Goal: Task Accomplishment & Management: Manage account settings

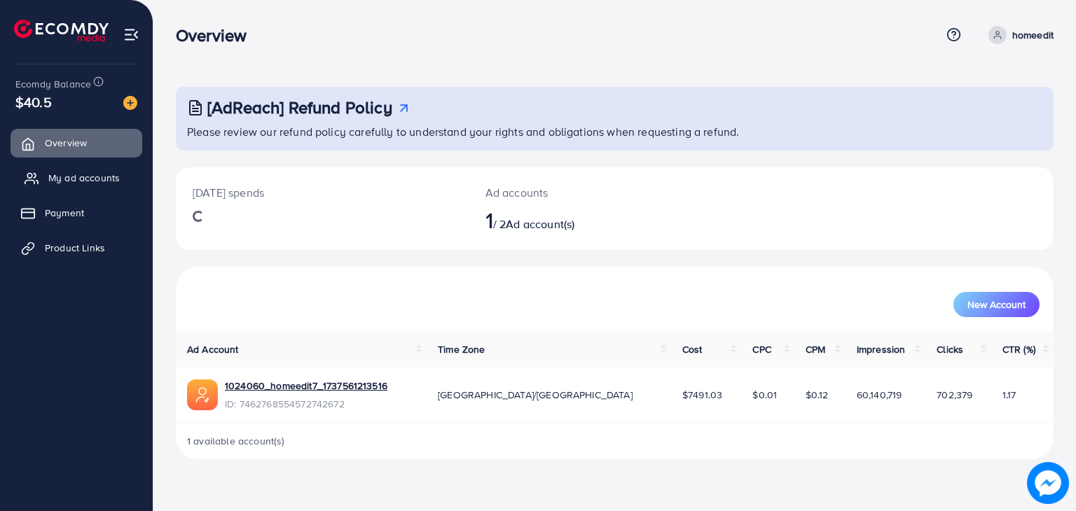
click at [96, 174] on span "My ad accounts" at bounding box center [83, 178] width 71 height 14
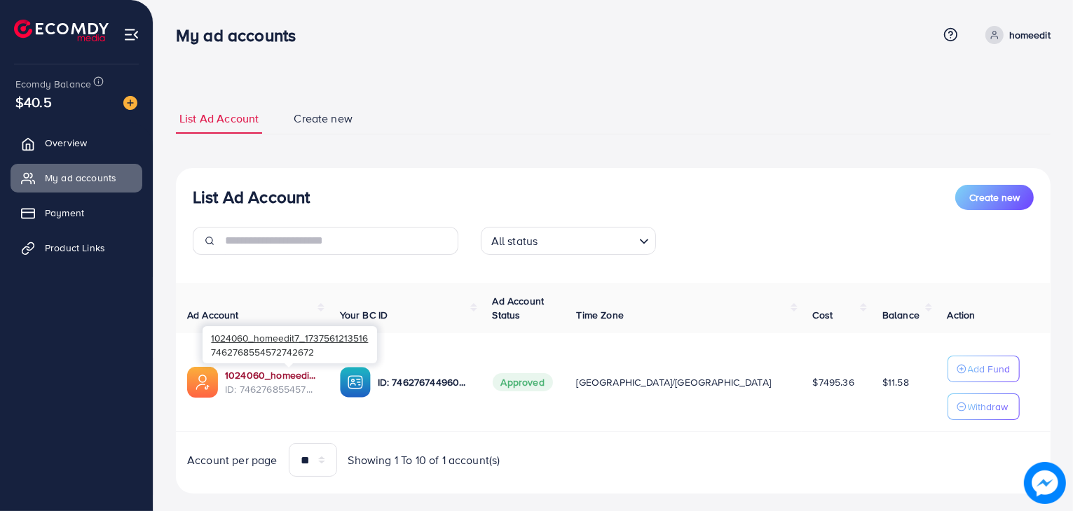
click at [270, 375] on link "1024060_homeedit7_1737561213516" at bounding box center [271, 375] width 92 height 14
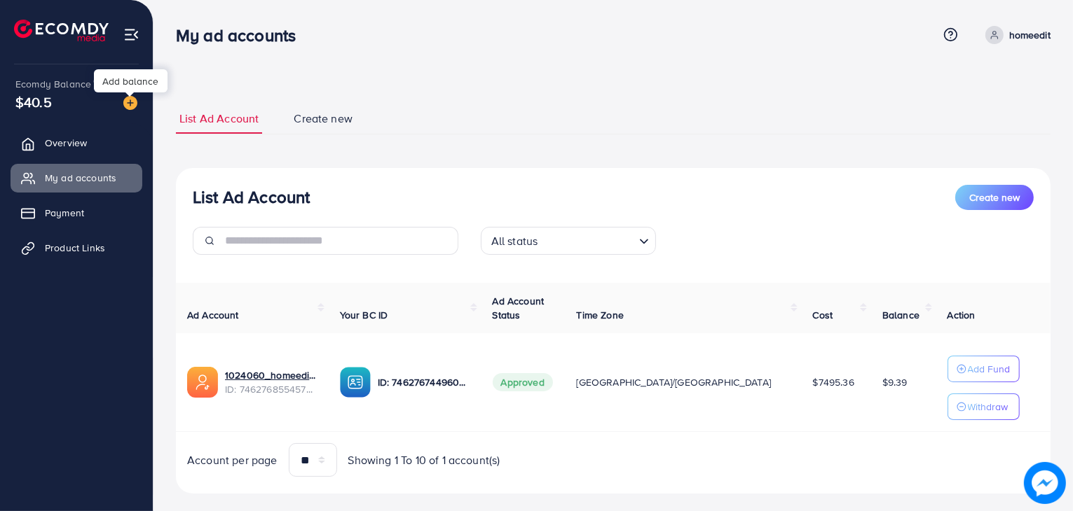
click at [123, 101] on img at bounding box center [130, 103] width 14 height 14
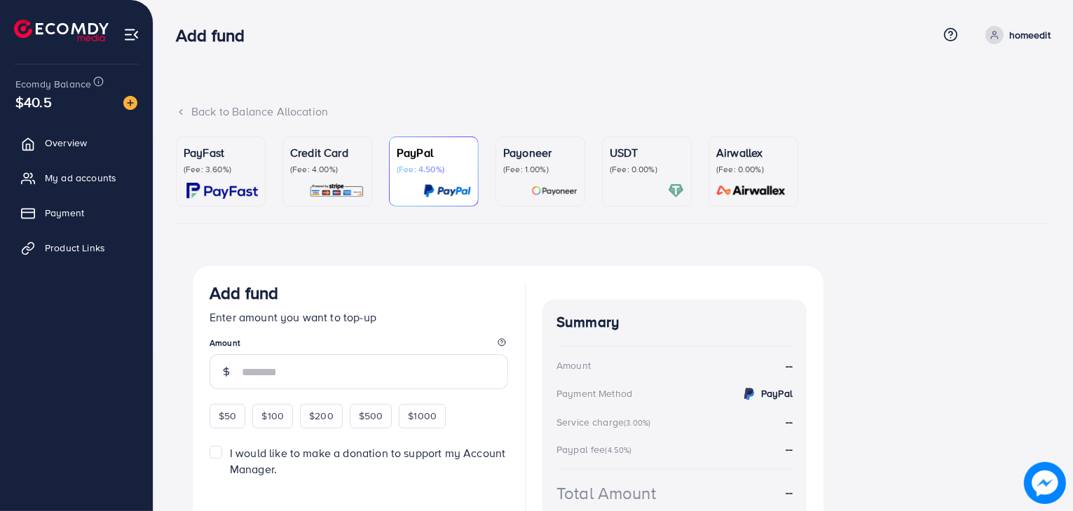
click at [347, 178] on div "Credit Card (Fee: 4.00%)" at bounding box center [327, 171] width 74 height 55
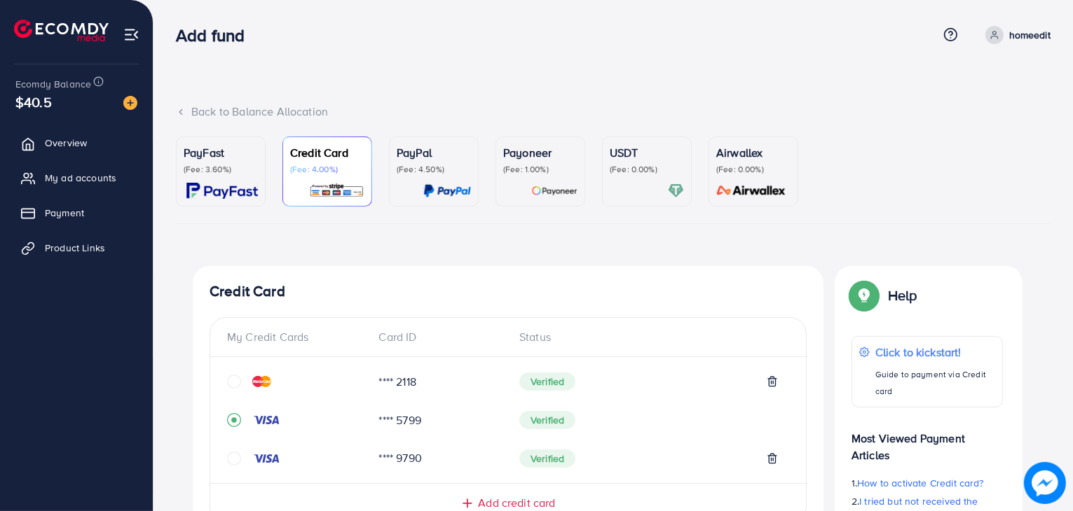
scroll to position [409, 0]
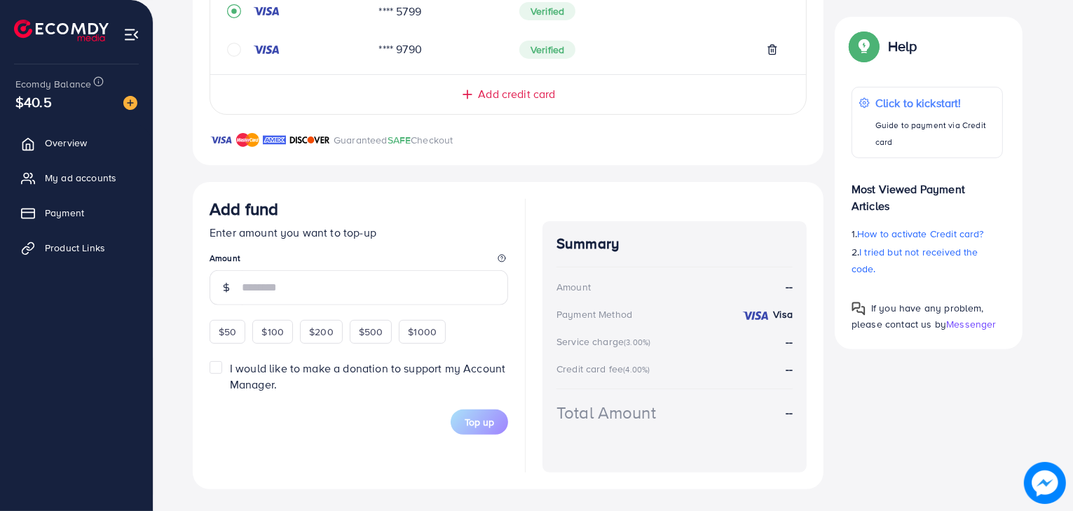
click at [331, 287] on input "number" at bounding box center [375, 287] width 266 height 35
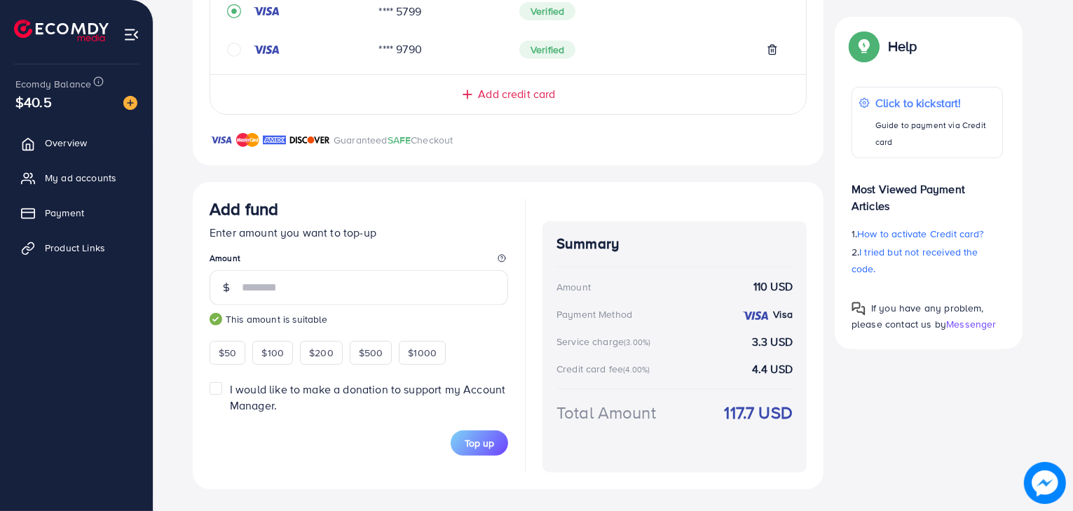
type input "***"
click at [364, 446] on div "Top up" at bounding box center [358, 443] width 298 height 25
click at [484, 443] on span "Top up" at bounding box center [478, 443] width 29 height 14
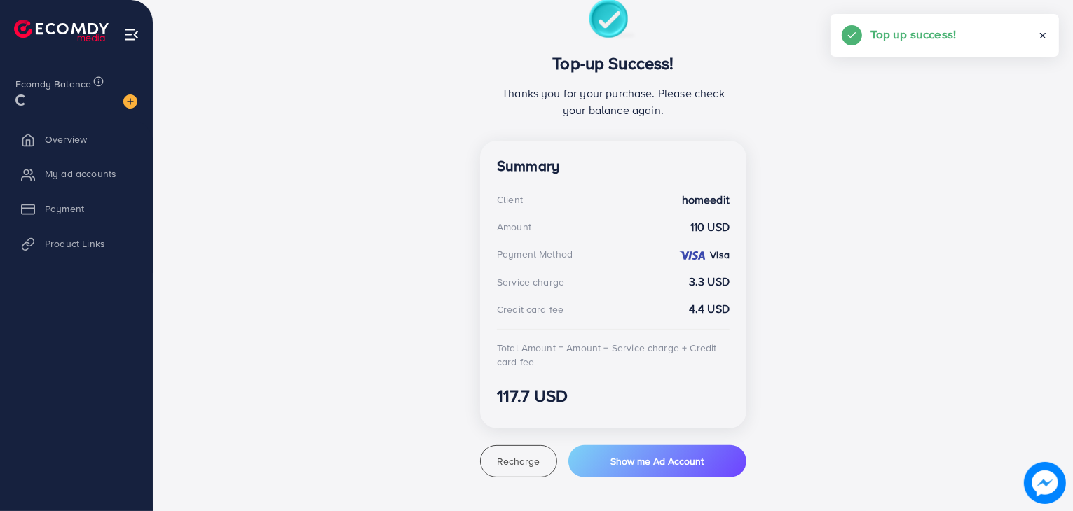
scroll to position [266, 0]
